Goal: Transaction & Acquisition: Download file/media

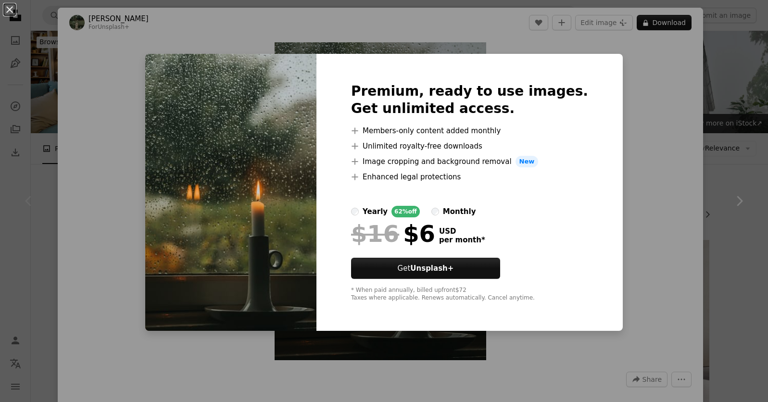
click at [637, 126] on div "An X shape Premium, ready to use images. Get unlimited access. A plus sign Memb…" at bounding box center [384, 201] width 768 height 402
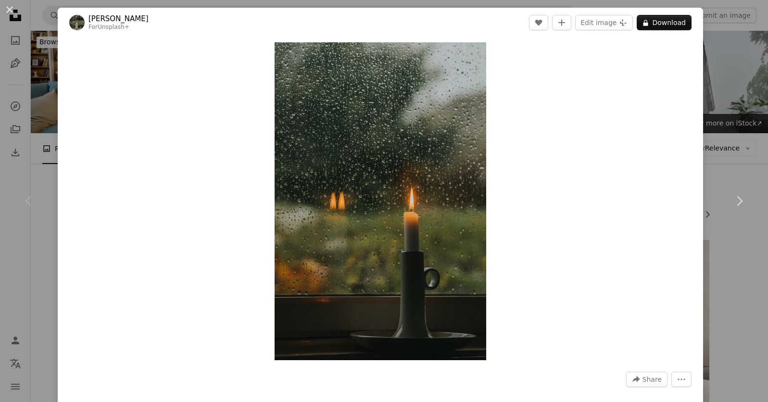
click at [719, 58] on div "An X shape Chevron left Chevron right [PERSON_NAME] For Unsplash+ A heart A plu…" at bounding box center [384, 201] width 768 height 402
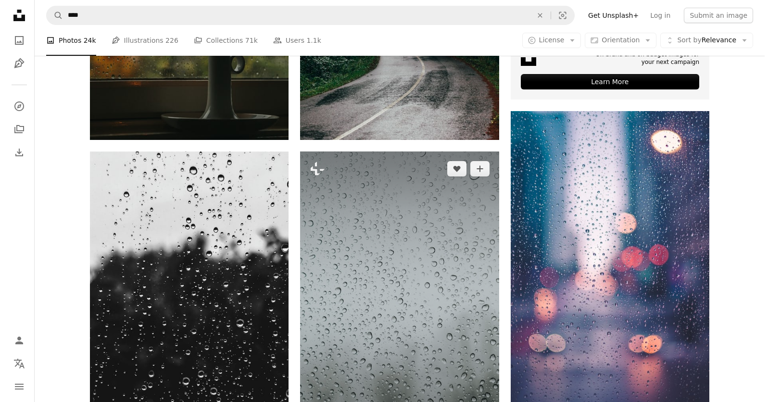
scroll to position [342, 0]
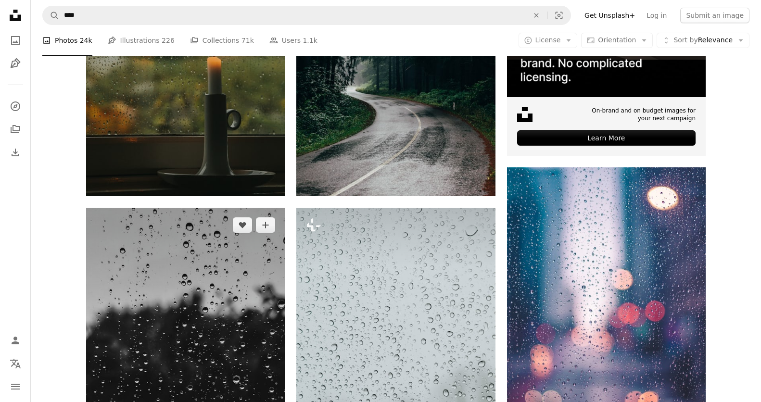
click at [245, 208] on img at bounding box center [185, 385] width 199 height 354
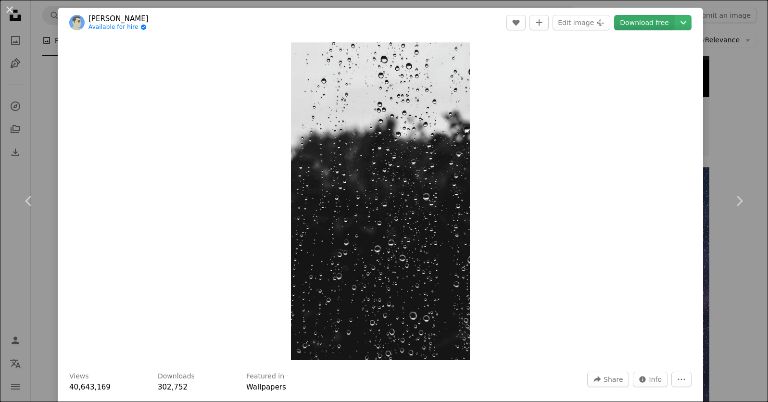
click at [636, 24] on link "Download free" at bounding box center [644, 22] width 61 height 15
